Goal: Navigation & Orientation: Find specific page/section

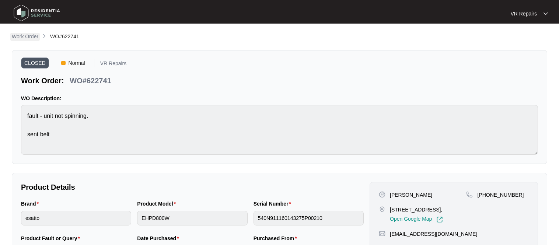
click at [27, 39] on p "Work Order" at bounding box center [25, 36] width 27 height 7
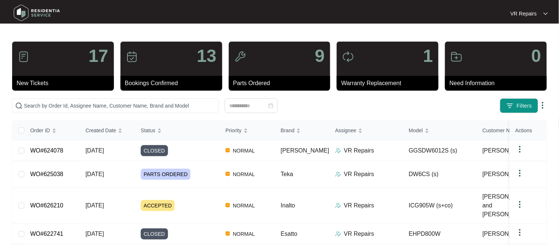
click at [60, 152] on link "WO#624078" at bounding box center [46, 151] width 33 height 6
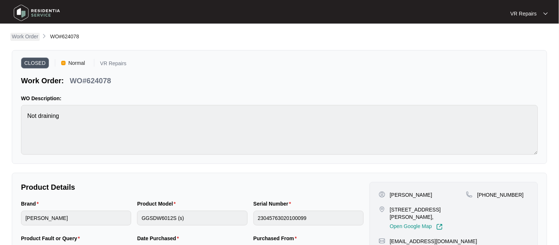
click at [27, 40] on link "Work Order" at bounding box center [25, 37] width 30 height 8
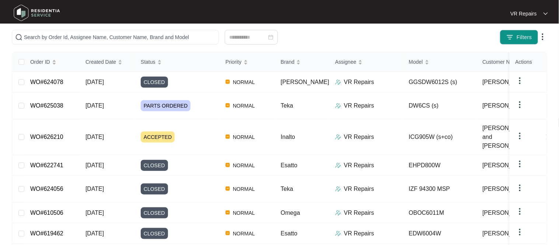
scroll to position [70, 0]
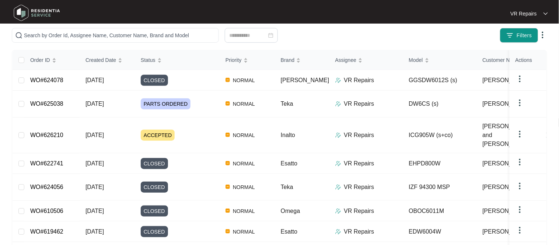
click at [57, 184] on link "WO#624056" at bounding box center [46, 187] width 33 height 6
